Goal: Task Accomplishment & Management: Complete application form

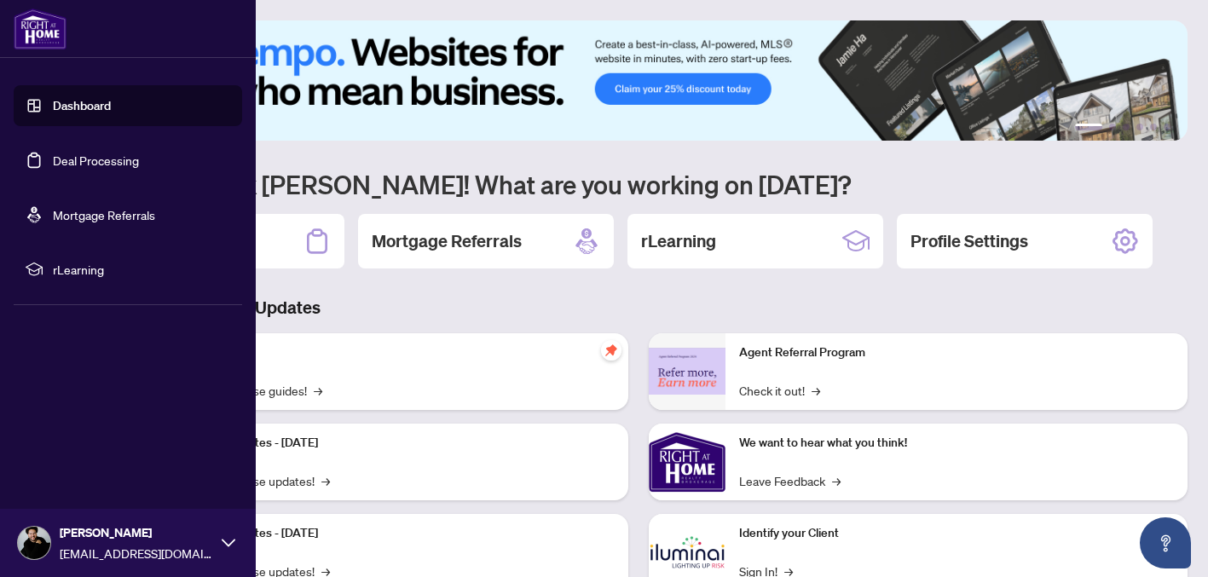
click at [89, 156] on link "Deal Processing" at bounding box center [96, 160] width 86 height 15
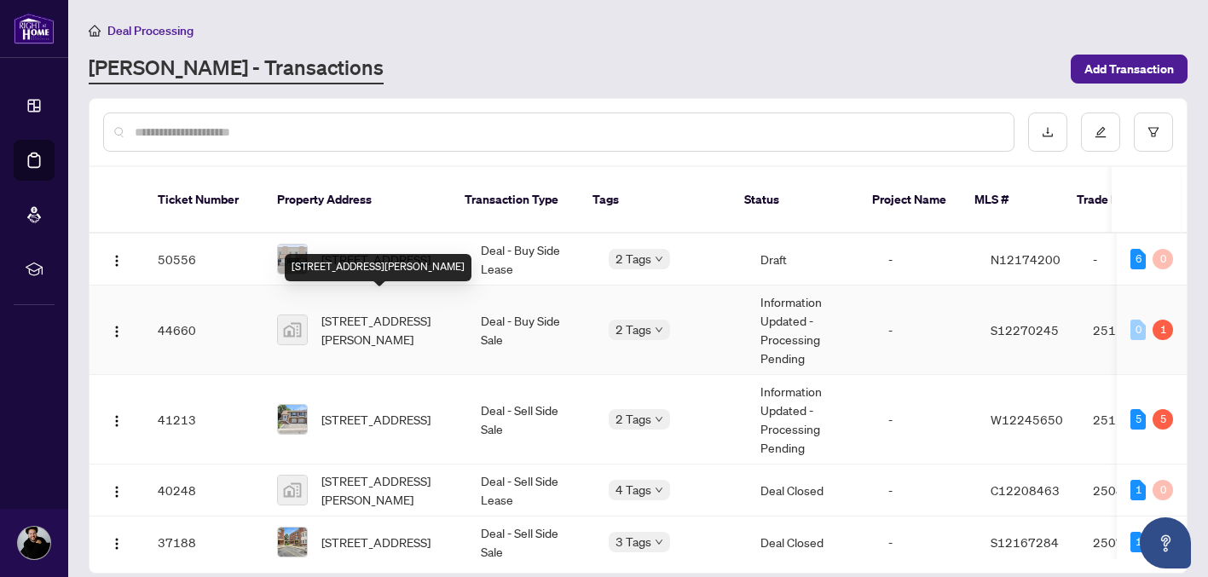
click at [378, 311] on span "[STREET_ADDRESS][PERSON_NAME]" at bounding box center [387, 329] width 132 height 37
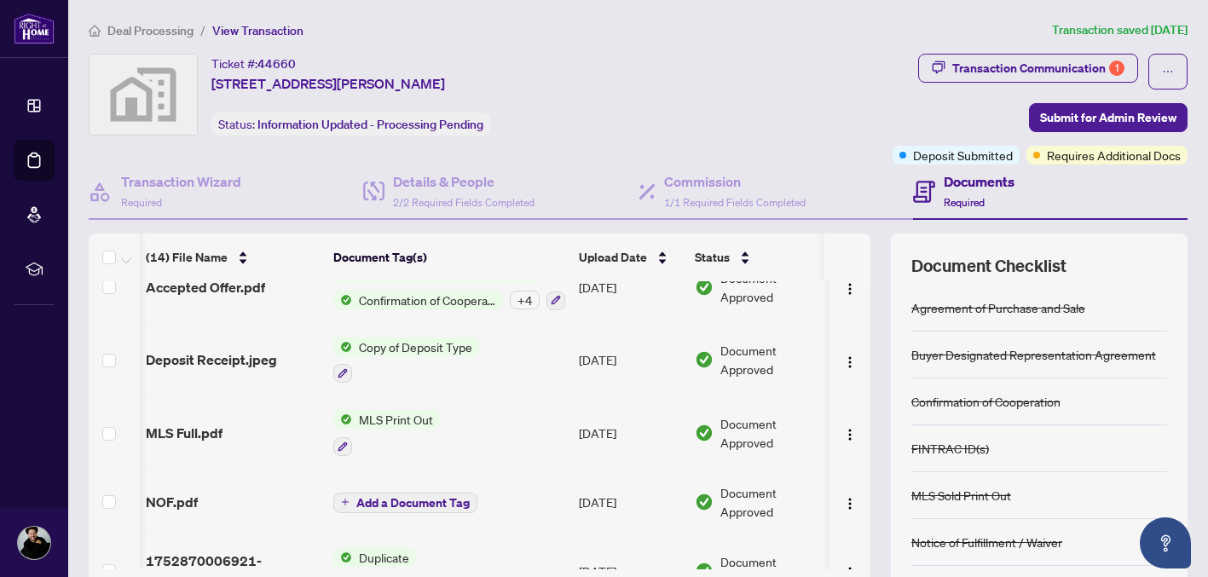
scroll to position [686, 1]
click at [389, 339] on span "Copy of Deposit Type" at bounding box center [415, 348] width 127 height 19
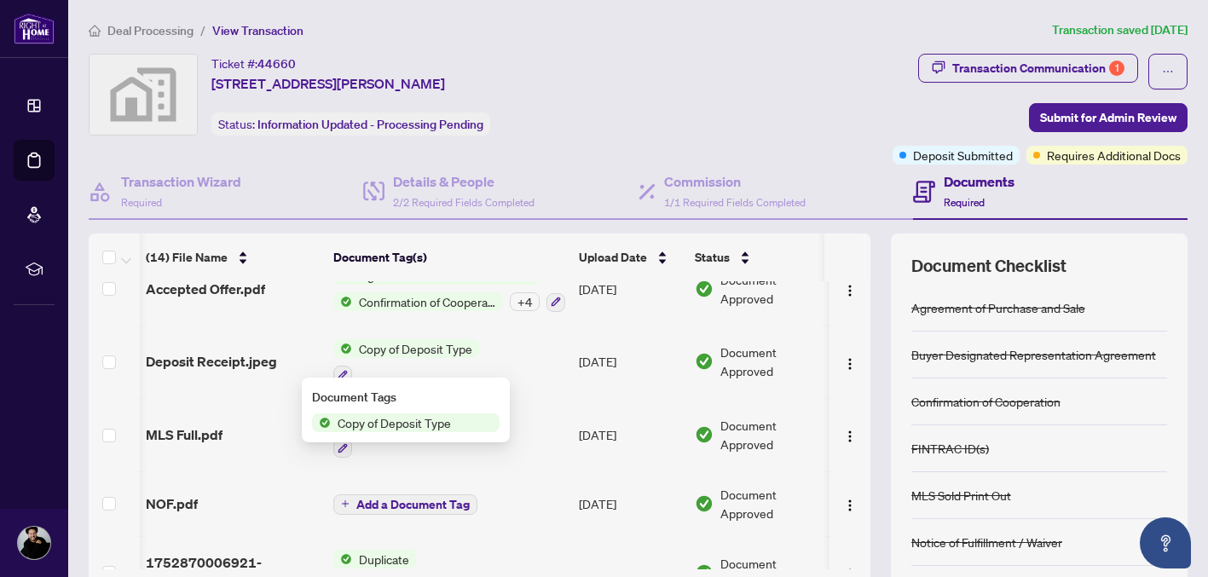
click at [227, 359] on span "Deposit Receipt.jpeg" at bounding box center [211, 361] width 131 height 20
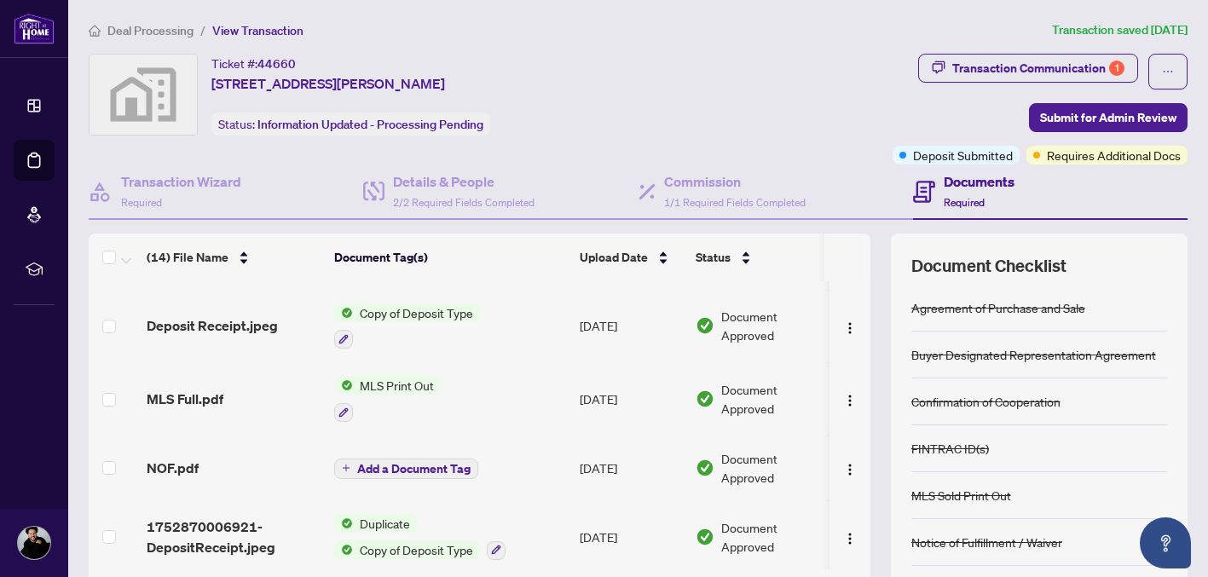
scroll to position [136, 0]
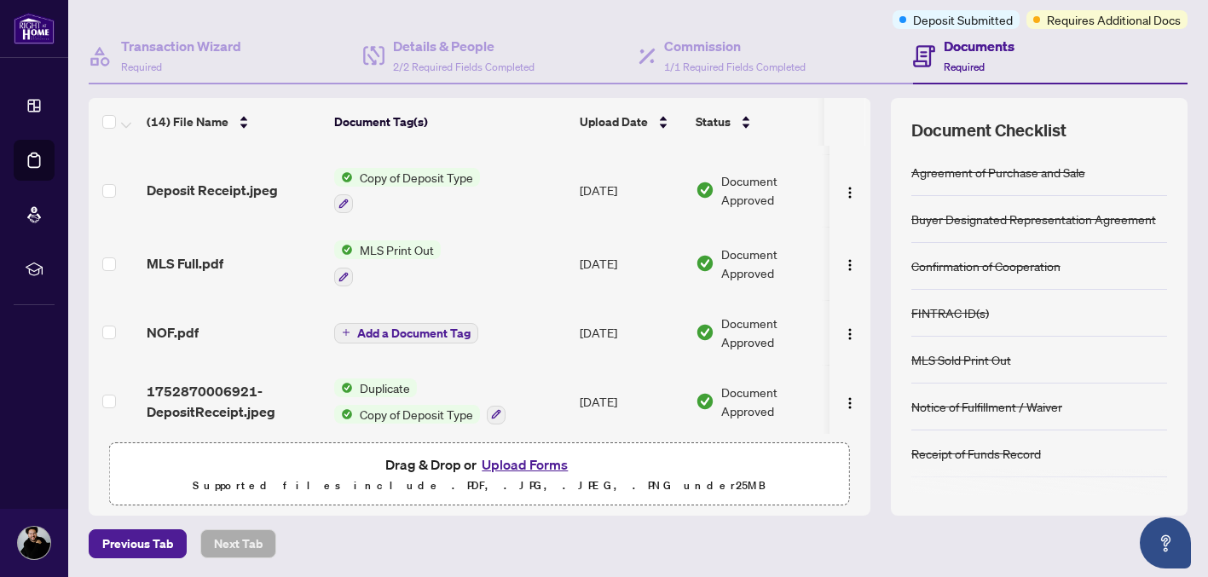
click at [506, 464] on button "Upload Forms" at bounding box center [524, 464] width 96 height 22
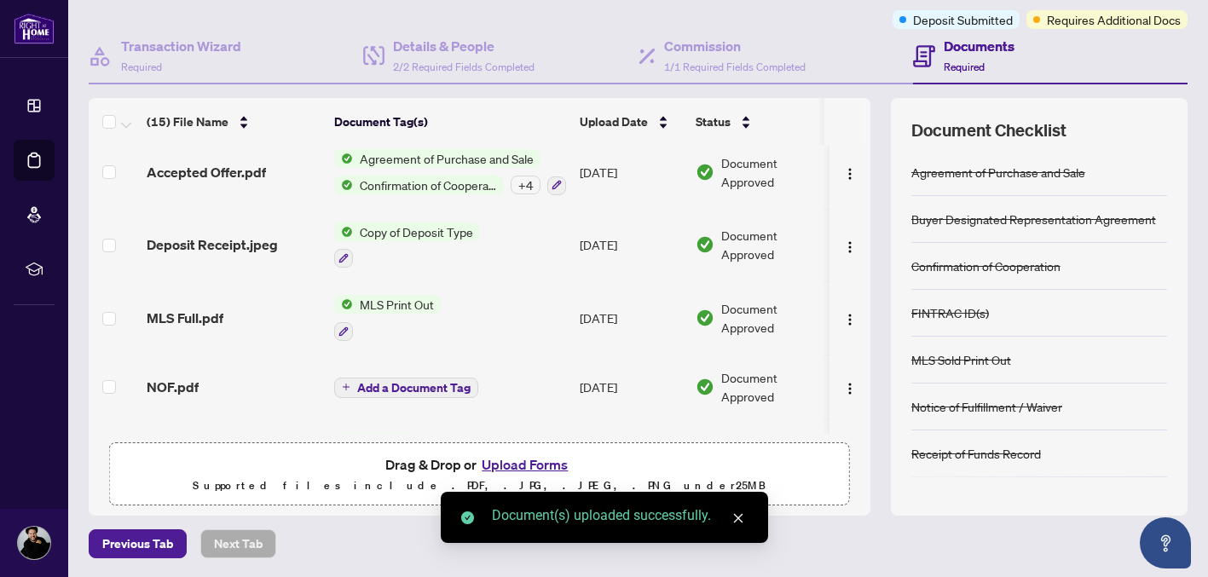
click at [736, 516] on icon "close" at bounding box center [737, 518] width 9 height 9
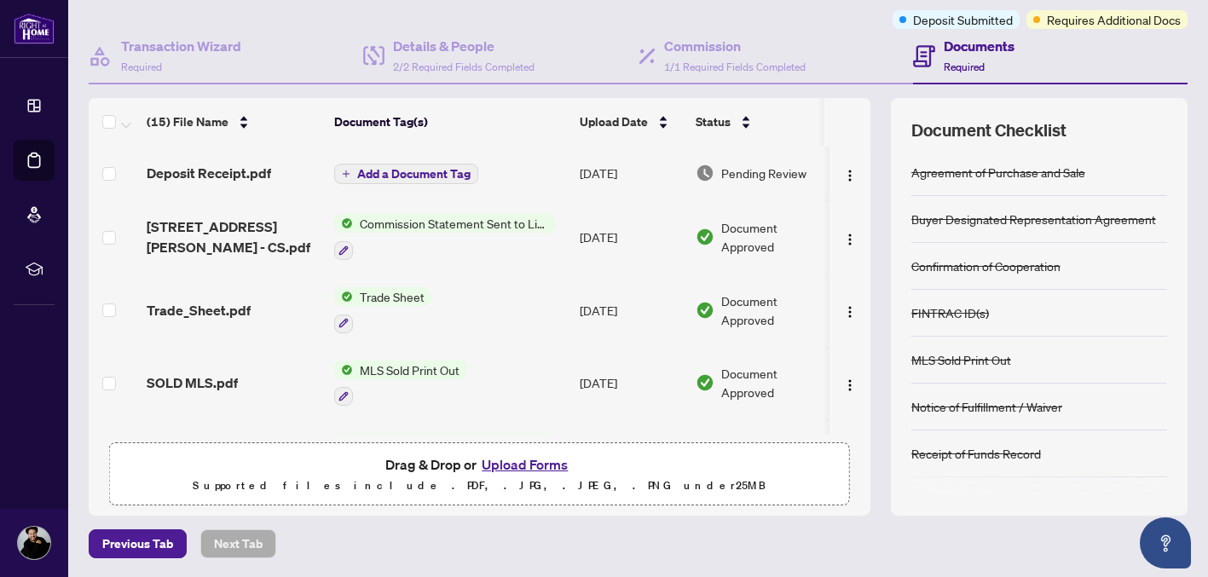
scroll to position [0, 0]
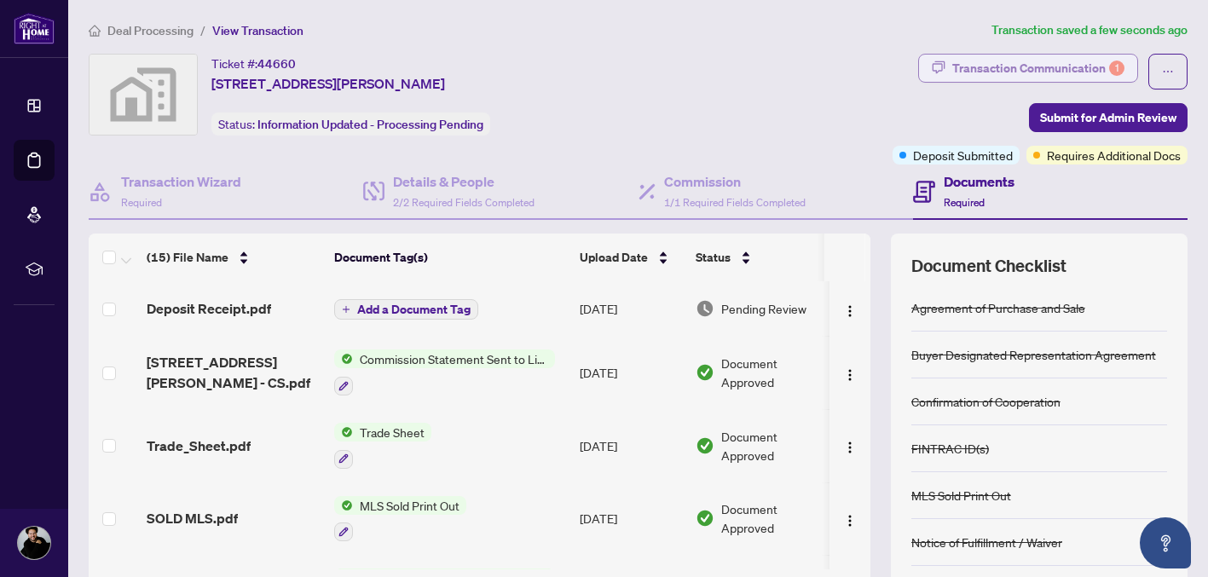
click at [1096, 62] on div "Transaction Communication 1" at bounding box center [1038, 68] width 172 height 27
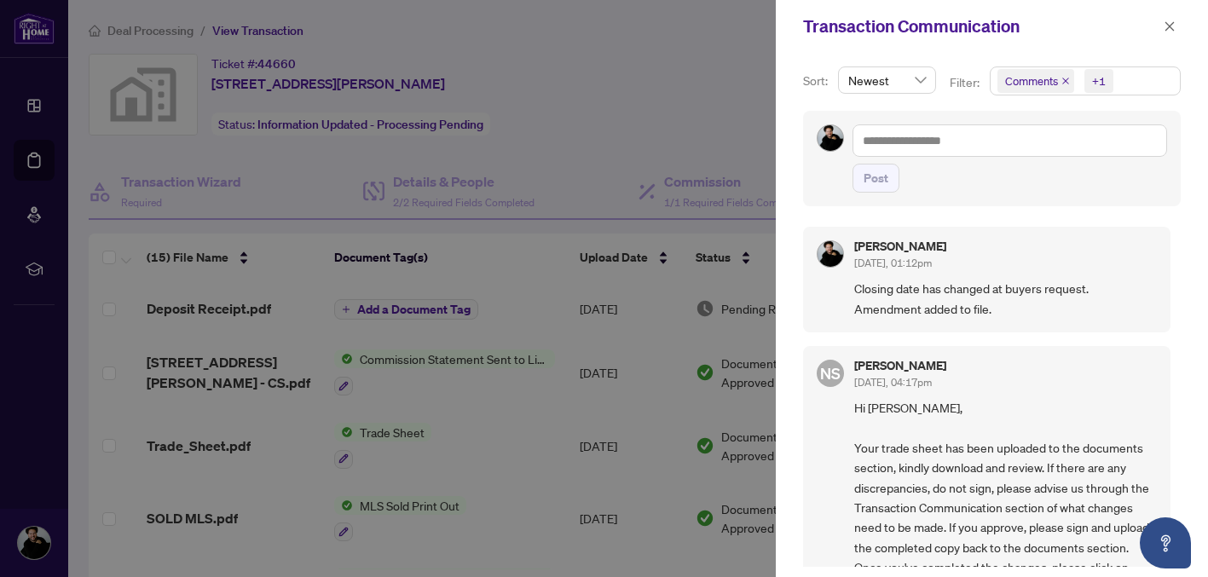
click at [761, 134] on div at bounding box center [604, 288] width 1208 height 577
click at [1165, 25] on icon "close" at bounding box center [1169, 26] width 12 height 12
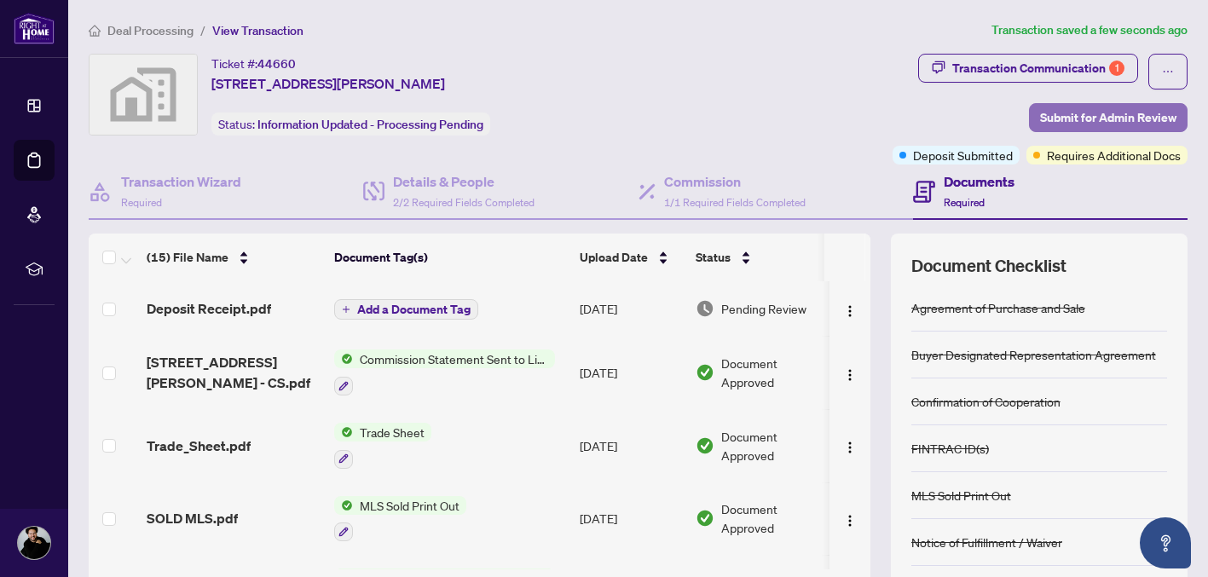
click at [1086, 111] on span "Submit for Admin Review" at bounding box center [1108, 117] width 136 height 27
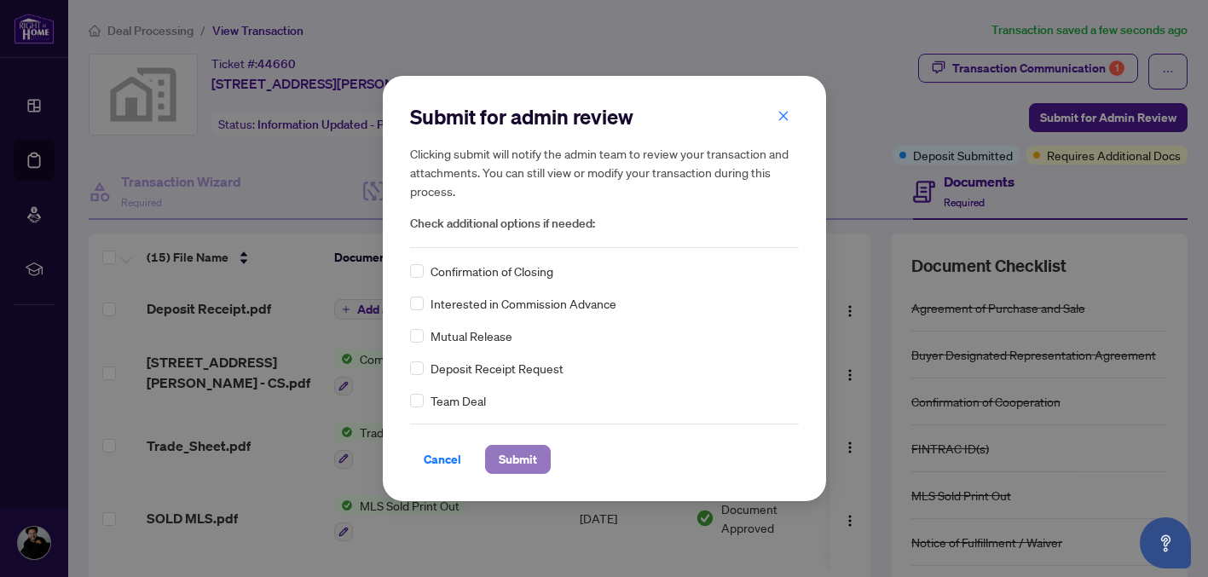
click at [507, 460] on span "Submit" at bounding box center [518, 459] width 38 height 27
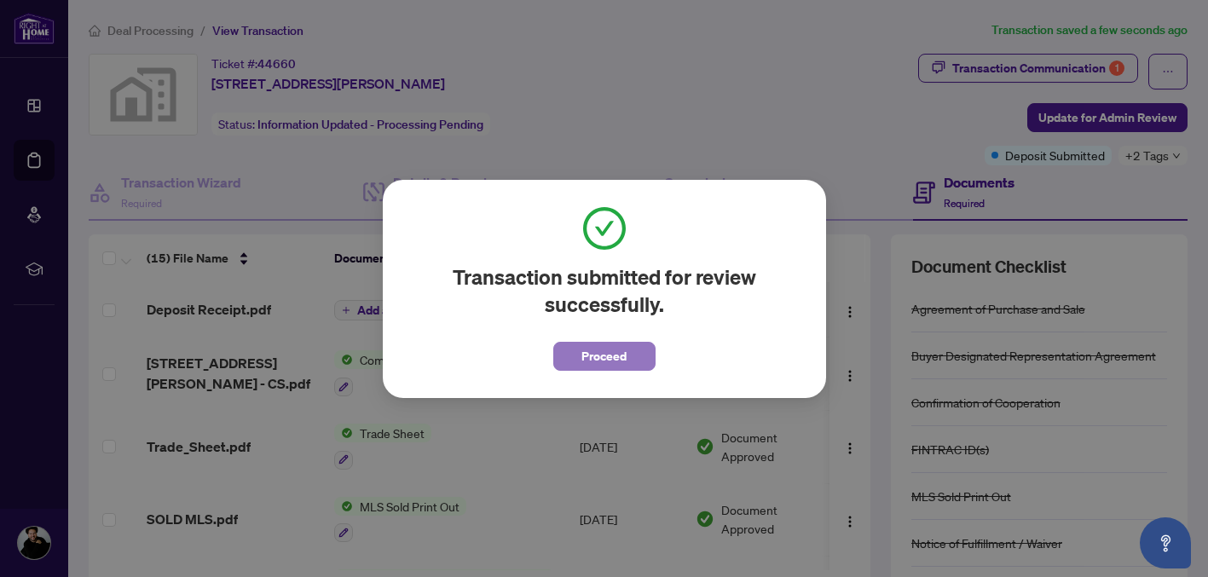
click at [631, 352] on button "Proceed" at bounding box center [604, 356] width 102 height 29
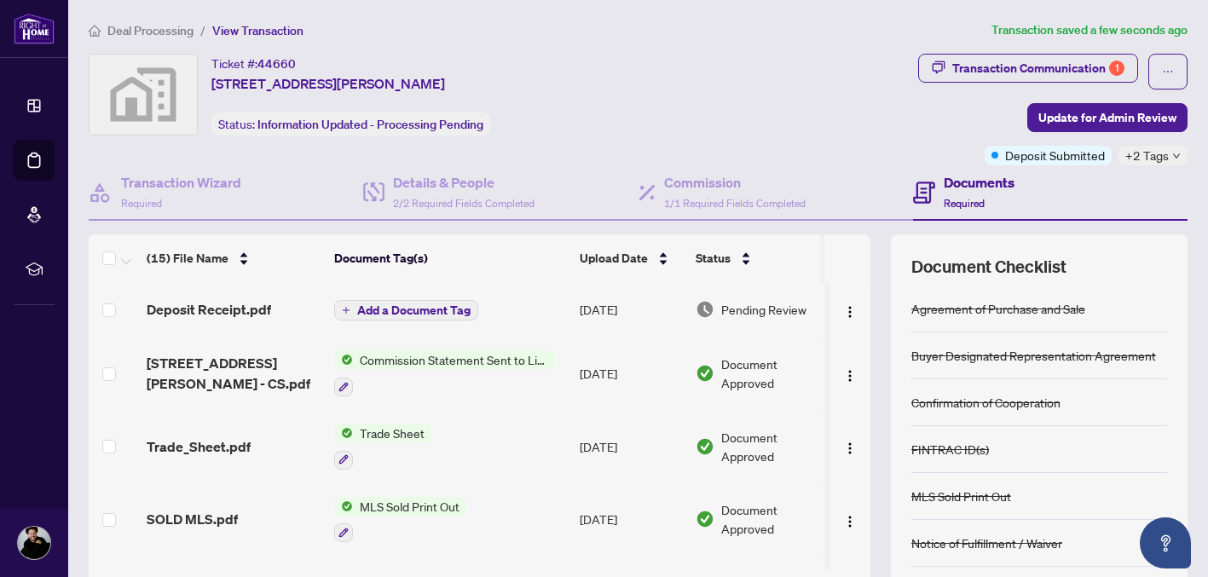
click at [882, 268] on div "(15) File Name Document Tag(s) Upload Date Status Deposit Receipt.pdf Add a Doc…" at bounding box center [638, 443] width 1098 height 418
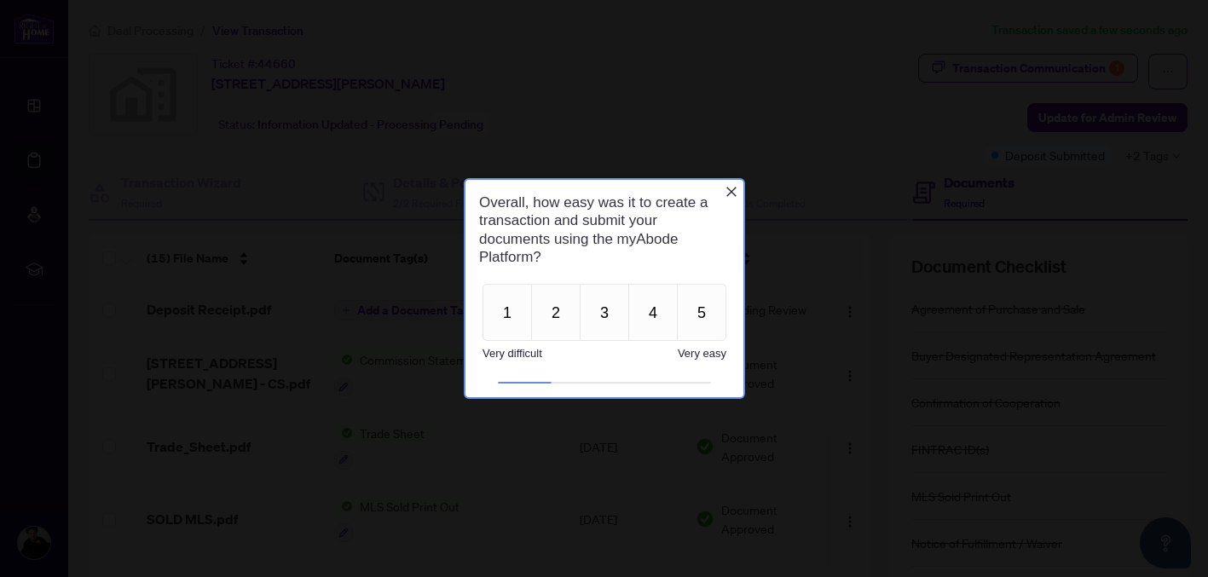
click at [733, 186] on icon "Close button" at bounding box center [731, 192] width 14 height 14
